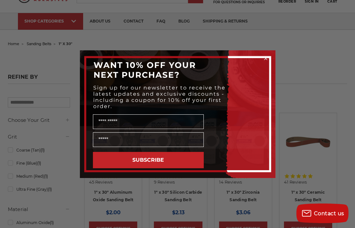
scroll to position [65, 0]
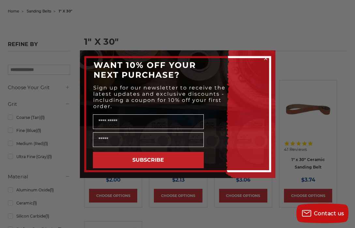
click at [21, 129] on div "Close dialog WANT 10% OFF YOUR NEXT PURCHASE? Sign up for our newsletter to rec…" at bounding box center [177, 114] width 355 height 228
click at [20, 129] on div "Close dialog WANT 10% OFF YOUR NEXT PURCHASE? Sign up for our newsletter to rec…" at bounding box center [177, 114] width 355 height 228
click at [25, 201] on div "Close dialog WANT 10% OFF YOUR NEXT PURCHASE? Sign up for our newsletter to rec…" at bounding box center [177, 114] width 355 height 228
drag, startPoint x: 25, startPoint y: 201, endPoint x: 21, endPoint y: 156, distance: 45.2
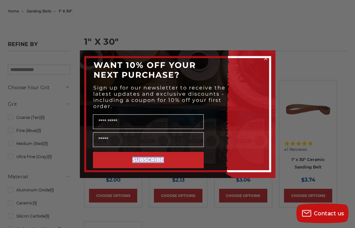
click at [21, 156] on div "Close dialog WANT 10% OFF YOUR NEXT PURCHASE? Sign up for our newsletter to rec…" at bounding box center [177, 114] width 355 height 228
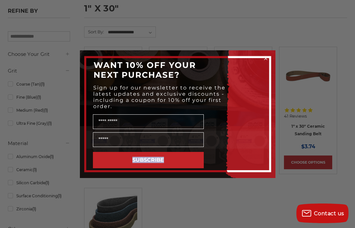
scroll to position [32, 0]
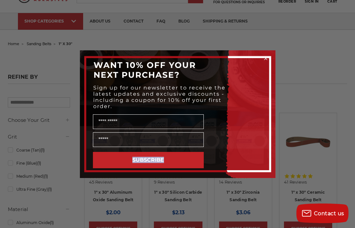
click at [266, 57] on circle "Close dialog" at bounding box center [265, 58] width 6 height 6
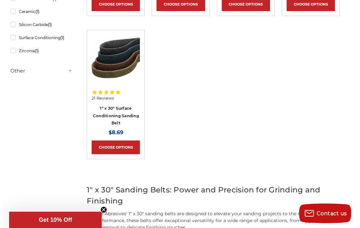
scroll to position [196, 0]
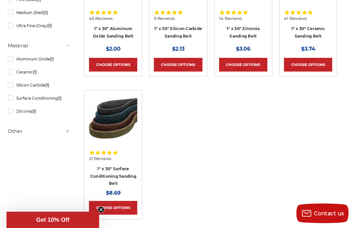
click at [293, 12] on icon at bounding box center [292, 12] width 5 height 4
click at [118, 117] on link "Quick view" at bounding box center [113, 118] width 45 height 13
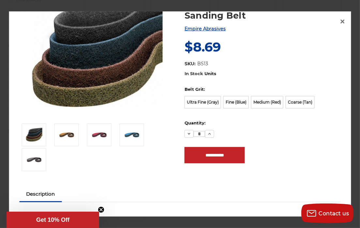
scroll to position [0, 0]
